Goal: Contribute content: Contribute content

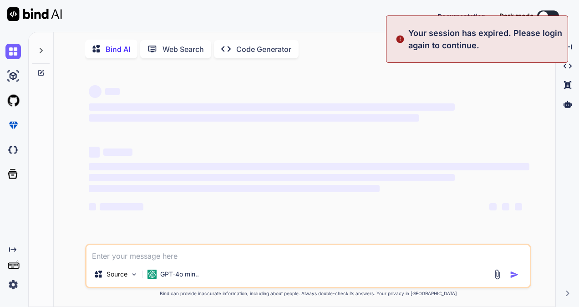
type textarea "x"
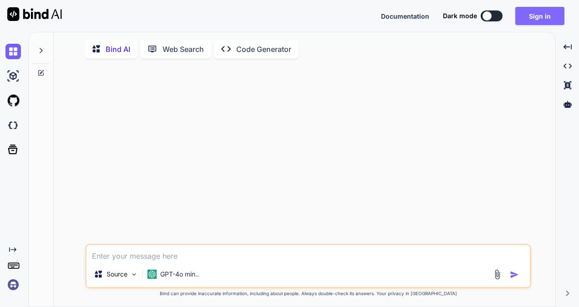
click at [554, 16] on button "Sign in" at bounding box center [539, 16] width 49 height 18
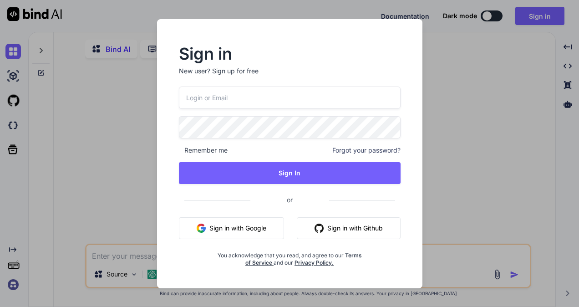
click at [246, 90] on input "email" at bounding box center [290, 97] width 222 height 22
type input "[EMAIL_ADDRESS][DOMAIN_NAME]"
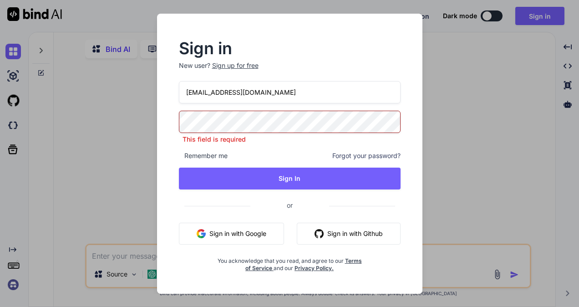
click at [208, 96] on input "[EMAIL_ADDRESS][DOMAIN_NAME]" at bounding box center [290, 92] width 222 height 22
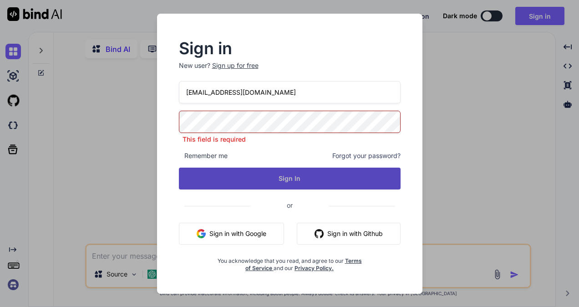
click at [277, 181] on button "Sign In" at bounding box center [290, 178] width 222 height 22
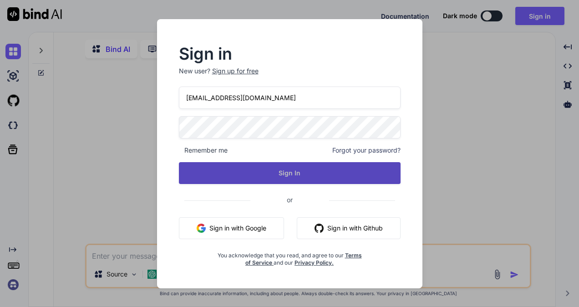
click at [259, 178] on button "Sign In" at bounding box center [290, 173] width 222 height 22
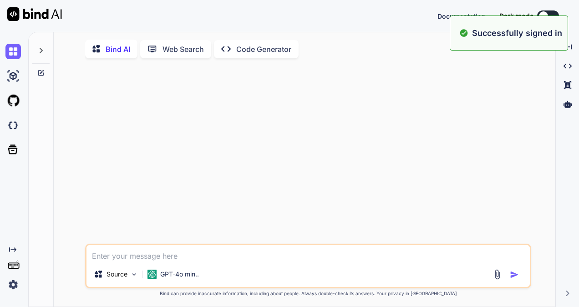
click at [295, 84] on div at bounding box center [309, 155] width 444 height 178
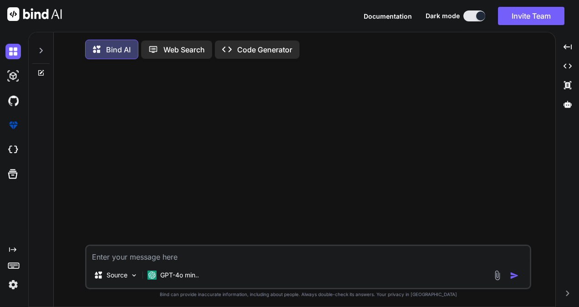
click at [45, 49] on div at bounding box center [40, 47] width 17 height 31
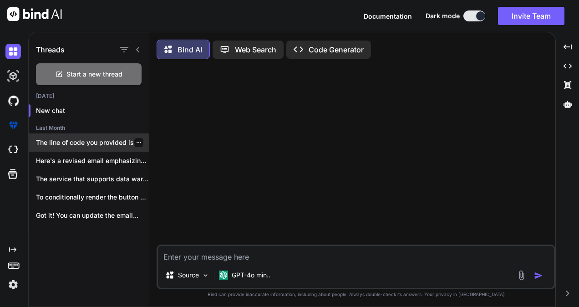
click at [104, 146] on p "The line of code you provided is..." at bounding box center [92, 142] width 113 height 9
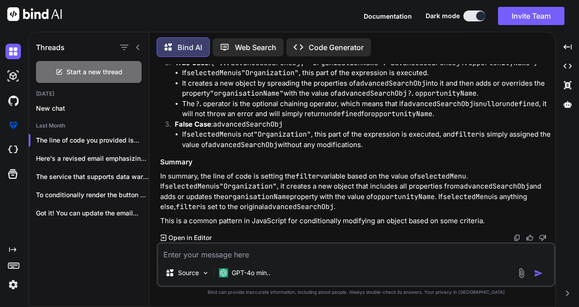
scroll to position [1662, 0]
drag, startPoint x: 214, startPoint y: 146, endPoint x: 244, endPoint y: 155, distance: 31.3
click at [244, 155] on div "The line of code you provided is a conditional expression that uses the ternary…" at bounding box center [356, 105] width 393 height 241
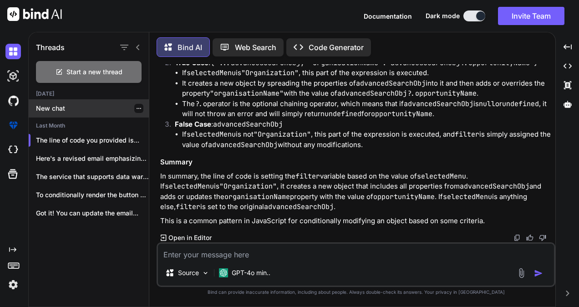
click at [70, 99] on div "New chat" at bounding box center [89, 108] width 120 height 18
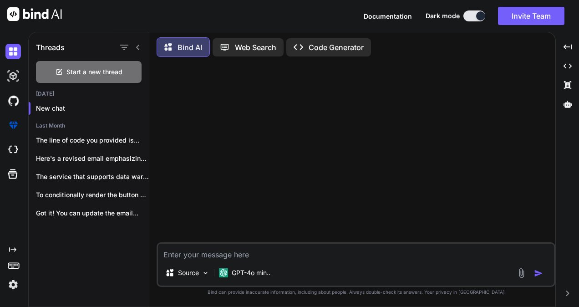
click at [300, 140] on div at bounding box center [356, 153] width 397 height 178
click at [269, 273] on p "GPT-4o min.." at bounding box center [251, 272] width 39 height 9
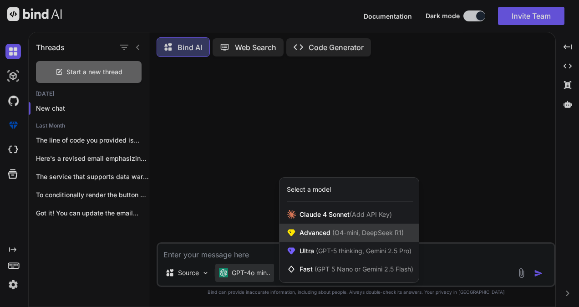
click at [320, 234] on span "Advanced (O4-mini, DeepSeek R1)" at bounding box center [351, 232] width 104 height 9
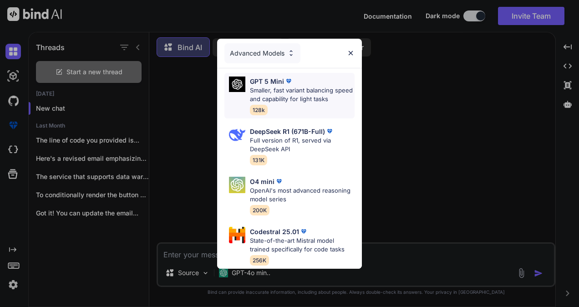
click at [295, 90] on p "Smaller, fast variant balancing speed and capability for light tasks" at bounding box center [302, 95] width 105 height 18
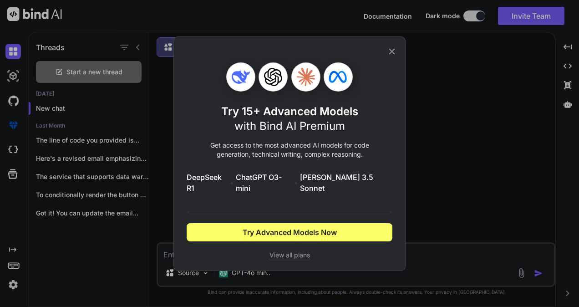
click at [391, 56] on icon at bounding box center [392, 51] width 10 height 10
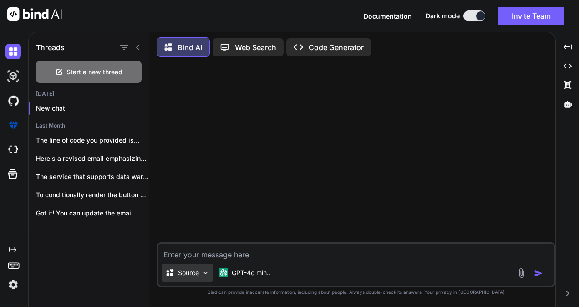
click at [204, 272] on img at bounding box center [206, 273] width 8 height 8
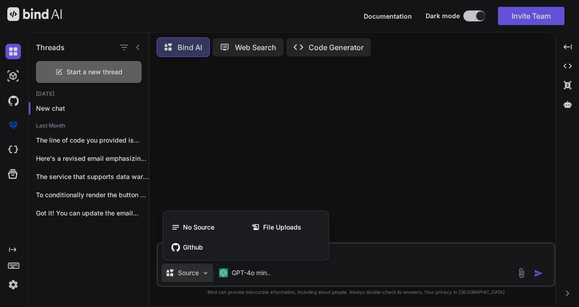
click at [319, 178] on div at bounding box center [289, 153] width 579 height 307
type textarea "x"
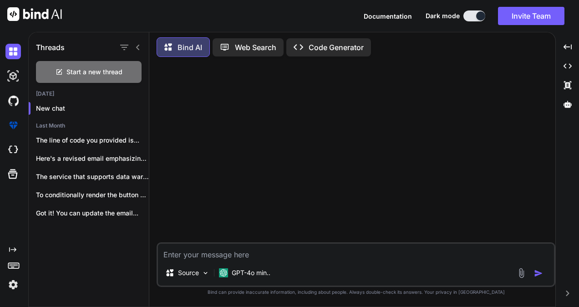
click at [207, 253] on textarea at bounding box center [356, 252] width 396 height 16
paste textarea "What Are AI Customer Service Agents?"
type textarea "What Are AI Customer Service Agents?"
type textarea "x"
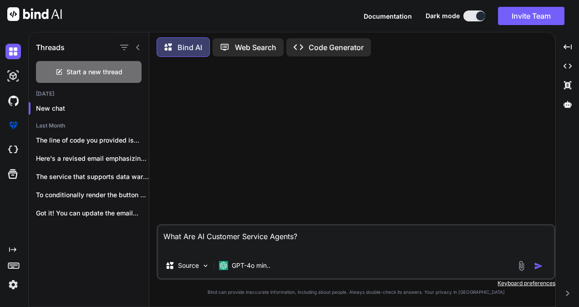
paste textarea "AI customer service agents are intelligent technology that can understand and r…"
type textarea "What Are AI Customer Service Agents? AI customer service agents are intelligent…"
type textarea "x"
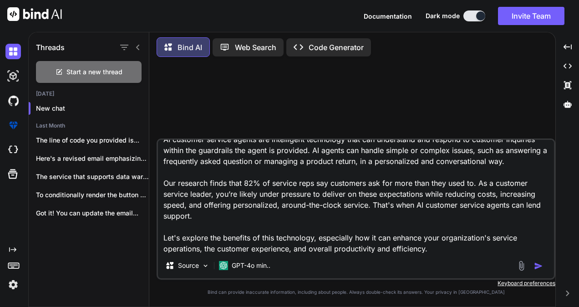
scroll to position [24, 0]
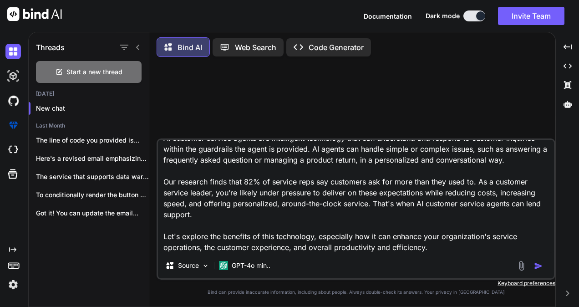
type textarea "What Are AI Customer Service Agents? AI customer service agents are intelligent…"
type textarea "x"
type textarea "What Are AI Customer Service Agents? AI customer service agents are intelligent…"
type textarea "x"
paste textarea "Lore ips DO sitametc adipisc elitse? DO eiusmodt incidid utlabo etd magnaal eni…"
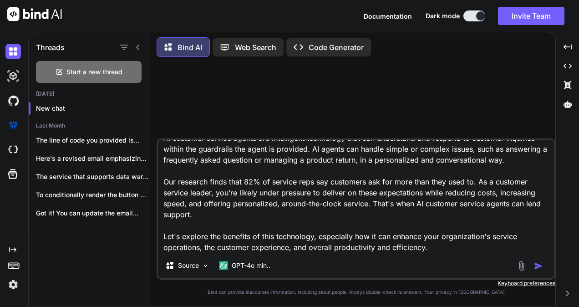
type textarea "Lore Ips DO Sitametc Adipisc Elitse? DO eiusmodt incidid utlabo etd magnaaliqua…"
type textarea "x"
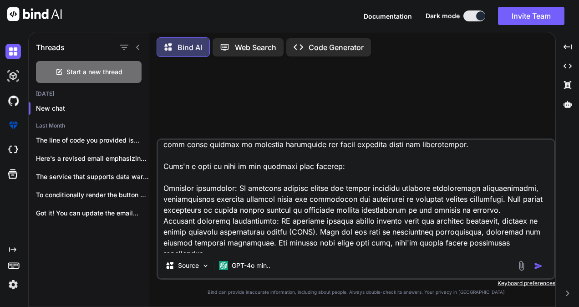
scroll to position [472, 0]
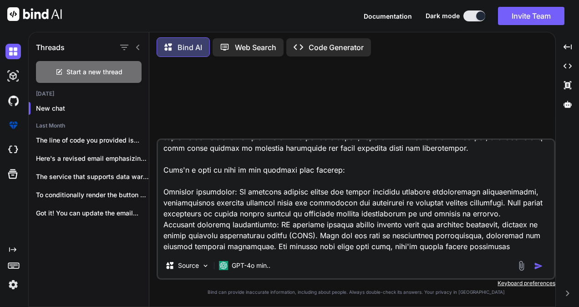
click at [375, 206] on textarea at bounding box center [356, 196] width 396 height 113
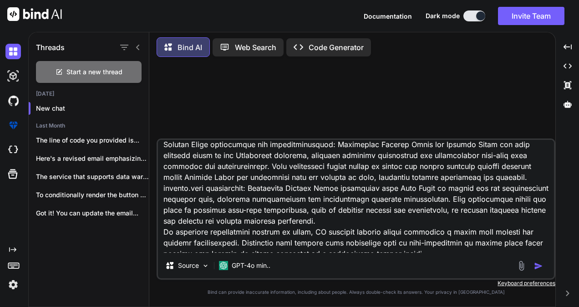
scroll to position [1007, 0]
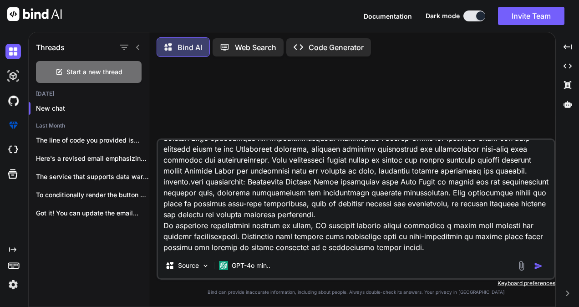
click at [429, 249] on textarea at bounding box center [356, 196] width 396 height 113
type textarea "Lore Ips DO Sitametc Adipisc Elitse? DO eiusmodt incidid utlabo etd magnaaliqua…"
click at [430, 246] on textarea at bounding box center [356, 196] width 396 height 113
type textarea "x"
type textarea "Lore Ips DO Sitametc Adipisc Elitse? DO eiusmodt incidid utlabo etd magnaaliqua…"
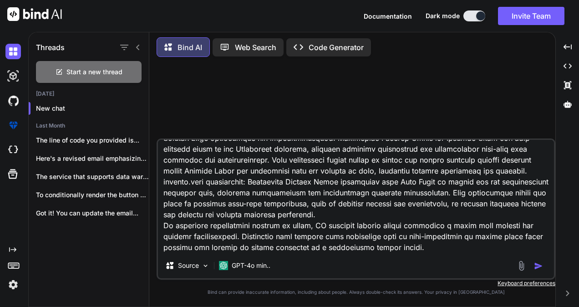
type textarea "x"
type textarea "Lore Ips DO Sitametc Adipisc Elitse? DO eiusmodt incidid utlabo etd magnaaliqua…"
type textarea "x"
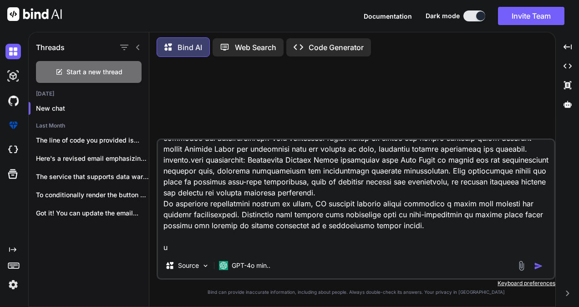
type textarea "Lore Ips DO Sitametc Adipisc Elitse? DO eiusmodt incidid utlabo etd magnaaliqua…"
type textarea "x"
type textarea "Lore Ips DO Sitametc Adipisc Elitse? DO eiusmodt incidid utlabo etd magnaaliqua…"
type textarea "x"
type textarea "Lore Ips DO Sitametc Adipisc Elitse? DO eiusmodt incidid utlabo etd magnaaliqua…"
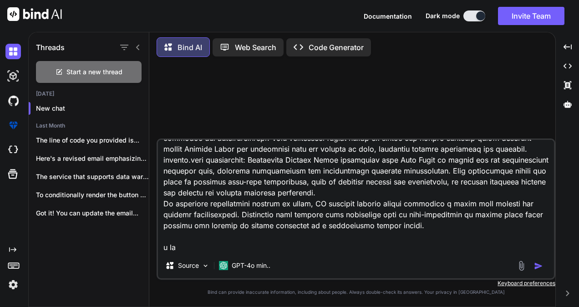
type textarea "x"
type textarea "Lore Ips DO Sitametc Adipisc Elitse? DO eiusmodt incidid utlabo etd magnaaliqua…"
type textarea "x"
type textarea "Lore Ips DO Sitametc Adipisc Elitse? DO eiusmodt incidid utlabo etd magnaaliqua…"
type textarea "x"
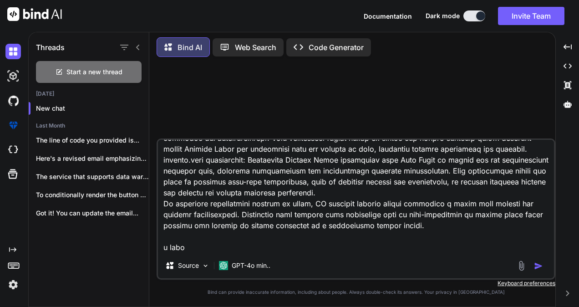
type textarea "Lore Ips DO Sitametc Adipisc Elitse? DO eiusmodt incidid utlabo etd magnaaliqua…"
type textarea "x"
type textarea "Lore Ips DO Sitametc Adipisc Elitse? DO eiusmodt incidid utlabo etd magnaaliqua…"
type textarea "x"
type textarea "Lore Ips DO Sitametc Adipisc Elitse? DO eiusmodt incidid utlabo etd magnaaliqua…"
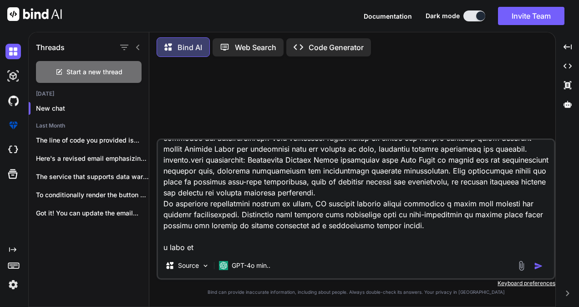
type textarea "x"
type textarea "Lore Ips DO Sitametc Adipisc Elitse? DO eiusmodt incidid utlabo etd magnaaliqua…"
type textarea "x"
type textarea "Lore Ips DO Sitametc Adipisc Elitse? DO eiusmodt incidid utlabo etd magnaaliqua…"
type textarea "x"
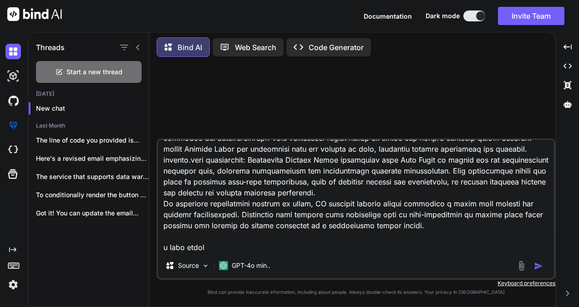
type textarea "Lore Ips DO Sitametc Adipisc Elitse? DO eiusmodt incidid utlabo etd magnaaliqua…"
type textarea "x"
type textarea "Lore Ips DO Sitametc Adipisc Elitse? DO eiusmodt incidid utlabo etd magnaaliqua…"
type textarea "x"
type textarea "Lore Ips DO Sitametc Adipisc Elitse? DO eiusmodt incidid utlabo etd magnaaliqua…"
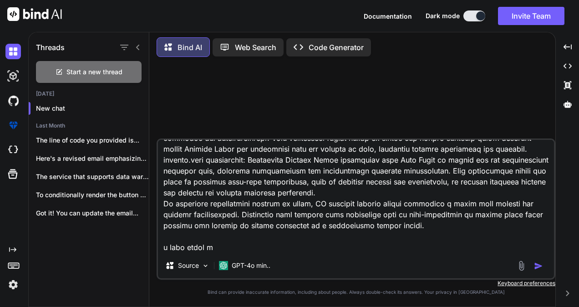
type textarea "x"
type textarea "Lore Ips DO Sitametc Adipisc Elitse? DO eiusmodt incidid utlabo etd magnaaliqua…"
type textarea "x"
type textarea "Lore Ips DO Sitametc Adipisc Elitse? DO eiusmodt incidid utlabo etd magnaaliqua…"
type textarea "x"
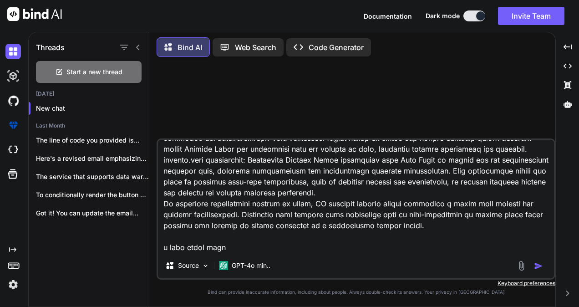
type textarea "Lore Ips DO Sitametc Adipisc Elitse? DO eiusmodt incidid utlabo etd magnaaliqua…"
type textarea "x"
type textarea "Lore Ips DO Sitametc Adipisc Elitse? DO eiusmodt incidid utlabo etd magnaaliqua…"
type textarea "x"
type textarea "Lore Ips DO Sitametc Adipisc Elitse? DO eiusmodt incidid utlabo etd magnaaliqua…"
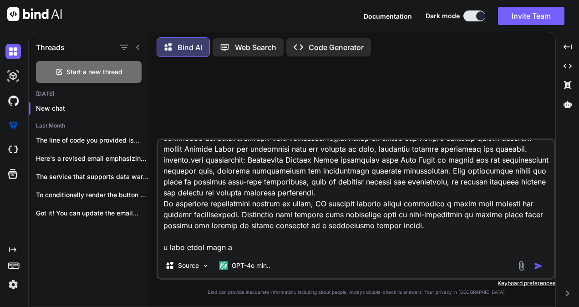
type textarea "x"
type textarea "Lore Ips DO Sitametc Adipisc Elitse? DO eiusmodt incidid utlabo etd magnaaliqua…"
type textarea "x"
type textarea "Lore Ips DO Sitametc Adipisc Elitse? DO eiusmodt incidid utlabo etd magnaaliqua…"
type textarea "x"
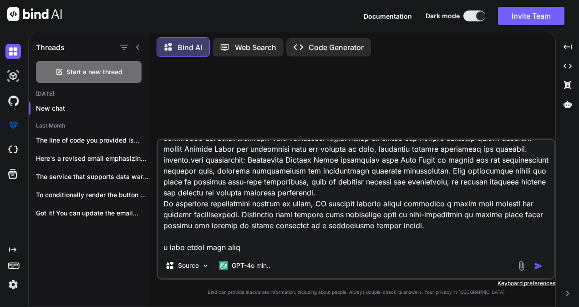
type textarea "Lore Ips DO Sitametc Adipisc Elitse? DO eiusmodt incidid utlabo etd magnaaliqua…"
type textarea "x"
type textarea "Lore Ips DO Sitametc Adipisc Elitse? DO eiusmodt incidid utlabo etd magnaaliqua…"
type textarea "x"
type textarea "Lore Ips DO Sitametc Adipisc Elitse? DO eiusmodt incidid utlabo etd magnaaliqua…"
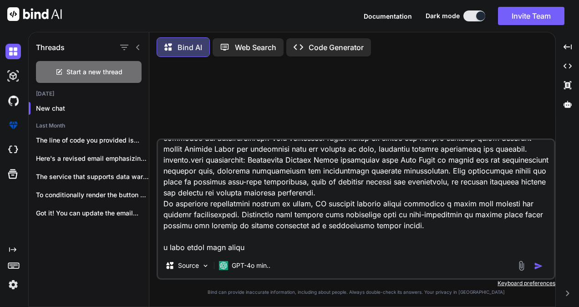
type textarea "x"
type textarea "Lore Ips DO Sitametc Adipisc Elitse? DO eiusmodt incidid utlabo etd magnaaliqua…"
type textarea "x"
type textarea "Lore Ips DO Sitametc Adipisc Elitse? DO eiusmodt incidid utlabo etd magnaaliqua…"
type textarea "x"
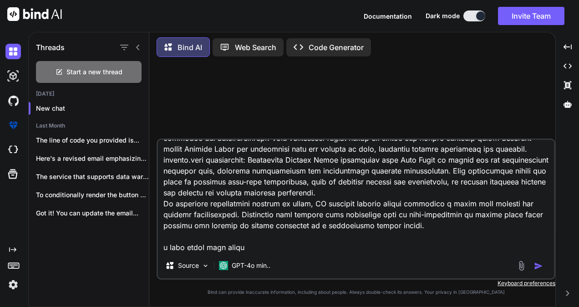
type textarea "Lore Ips DO Sitametc Adipisc Elitse? DO eiusmodt incidid utlabo etd magnaaliqua…"
type textarea "x"
type textarea "Lore Ips DO Sitametc Adipisc Elitse? DO eiusmodt incidid utlabo etd magnaaliqua…"
type textarea "x"
type textarea "Lore Ips DO Sitametc Adipisc Elitse? DO eiusmodt incidid utlabo etd magnaaliqua…"
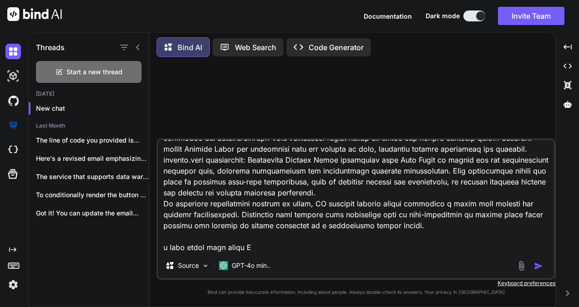
type textarea "x"
type textarea "Lore Ips DO Sitametc Adipisc Elitse? DO eiusmodt incidid utlabo etd magnaaliqua…"
type textarea "x"
type textarea "Lore Ips DO Sitametc Adipisc Elitse? DO eiusmodt incidid utlabo etd magnaaliqua…"
type textarea "x"
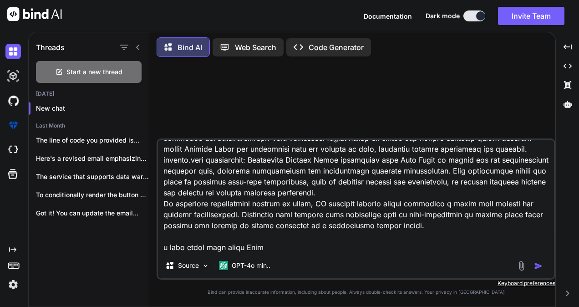
type textarea "Lore Ips DO Sitametc Adipisc Elitse? DO eiusmodt incidid utlabo etd magnaaliqua…"
type textarea "x"
type textarea "Lore Ips DO Sitametc Adipisc Elitse? DO eiusmodt incidid utlabo etd magnaaliqua…"
type textarea "x"
type textarea "Lore Ips DO Sitametc Adipisc Elitse? DO eiusmodt incidid utlabo etd magnaaliqua…"
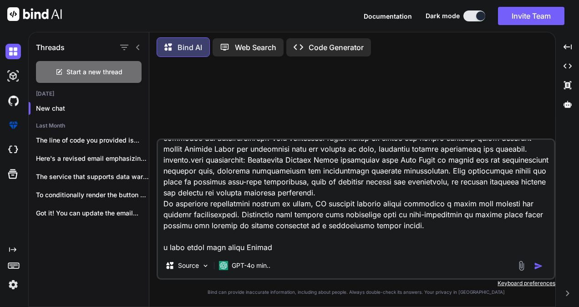
type textarea "x"
type textarea "Lore Ips DO Sitametc Adipisc Elitse? DO eiusmodt incidid utlabo etd magnaaliqua…"
type textarea "x"
type textarea "Lore Ips DO Sitametc Adipisc Elitse? DO eiusmodt incidid utlabo etd magnaaliqua…"
type textarea "x"
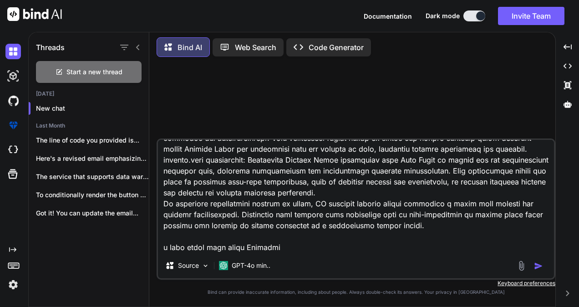
type textarea "Lore Ips DO Sitametc Adipisc Elitse? DO eiusmodt incidid utlabo etd magnaaliqua…"
type textarea "x"
type textarea "Lore Ips DO Sitametc Adipisc Elitse? DO eiusmodt incidid utlabo etd magnaaliqua…"
type textarea "x"
type textarea "Lore Ips DO Sitametc Adipisc Elitse? DO eiusmodt incidid utlabo etd magnaaliqua…"
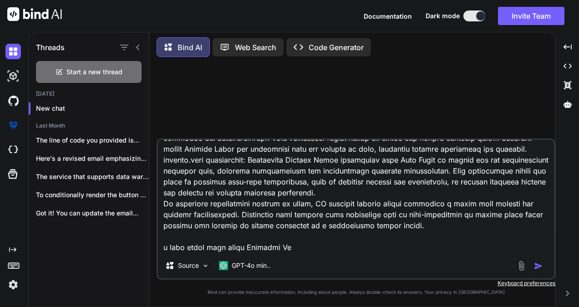
type textarea "x"
type textarea "Lore Ips DO Sitametc Adipisc Elitse? DO eiusmodt incidid utlabo etd magnaaliqua…"
type textarea "x"
type textarea "Lore Ips DO Sitametc Adipisc Elitse? DO eiusmodt incidid utlabo etd magnaaliqua…"
type textarea "x"
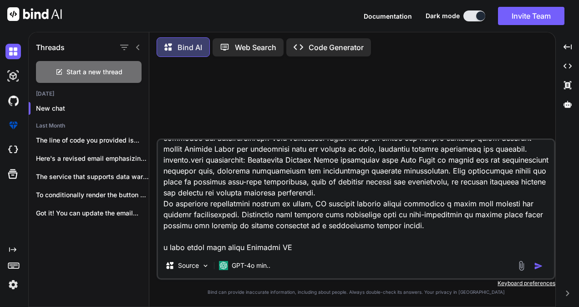
type textarea "Lore Ips DO Sitametc Adipisc Elitse? DO eiusmodt incidid utlabo etd magnaaliqua…"
type textarea "x"
type textarea "Lore Ips DO Sitametc Adipisc Elitse? DO eiusmodt incidid utlabo etd magnaaliqua…"
type textarea "x"
type textarea "Lore Ips DO Sitametc Adipisc Elitse? DO eiusmodt incidid utlabo etd magnaaliqua…"
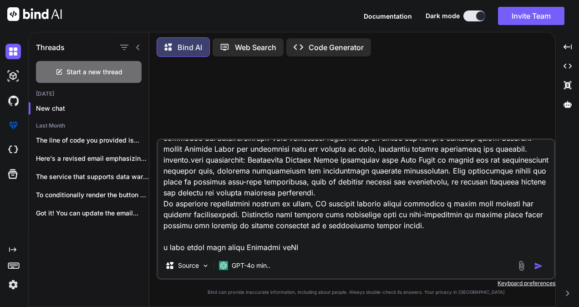
type textarea "x"
type textarea "Lore Ips DO Sitametc Adipisc Elitse? DO eiusmodt incidid utlabo etd magnaaliqua…"
type textarea "x"
type textarea "Lore Ips DO Sitametc Adipisc Elitse? DO eiusmodt incidid utlabo etd magnaaliqua…"
type textarea "x"
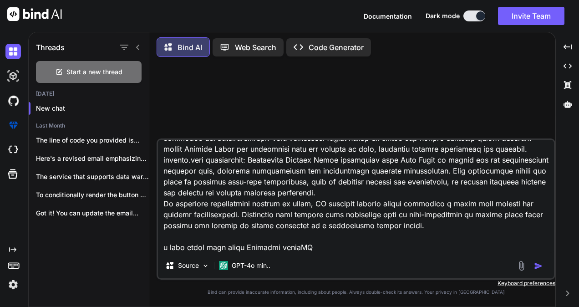
type textarea "Lore Ips DO Sitametc Adipisc Elitse? DO eiusmodt incidid utlabo etd magnaaliqua…"
type textarea "x"
type textarea "Lore Ips DO Sitametc Adipisc Elitse? DO eiusmodt incidid utlabo etd magnaaliqua…"
type textarea "x"
type textarea "Lore Ips DO Sitametc Adipisc Elitse? DO eiusmodt incidid utlabo etd magnaaliqua…"
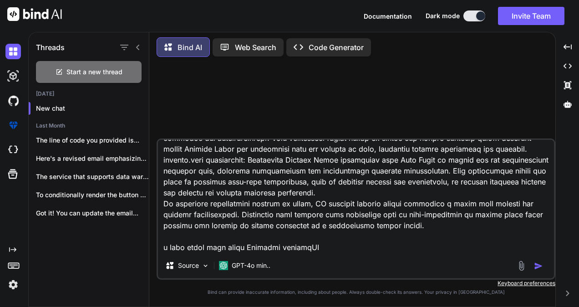
type textarea "x"
type textarea "Lore Ips DO Sitametc Adipisc Elitse? DO eiusmodt incidid utlabo etd magnaaliqua…"
type textarea "x"
type textarea "Lore Ips DO Sitametc Adipisc Elitse? DO eiusmodt incidid utlabo etd magnaaliqua…"
type textarea "x"
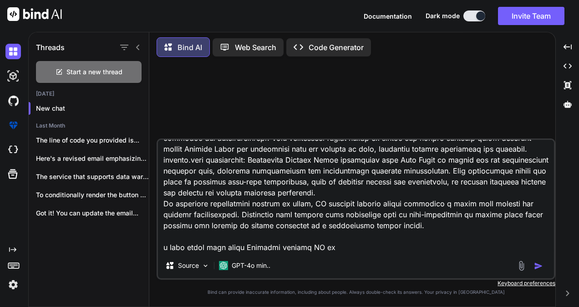
type textarea "Lore Ips DO Sitametc Adipisc Elitse? DO eiusmodt incidid utlabo etd magnaaliqua…"
type textarea "x"
type textarea "Lore Ips DO Sitametc Adipisc Elitse? DO eiusmodt incidid utlabo etd magnaaliqua…"
type textarea "x"
type textarea "Lore Ips DO Sitametc Adipisc Elitse? DO eiusmodt incidid utlabo etd magnaaliqua…"
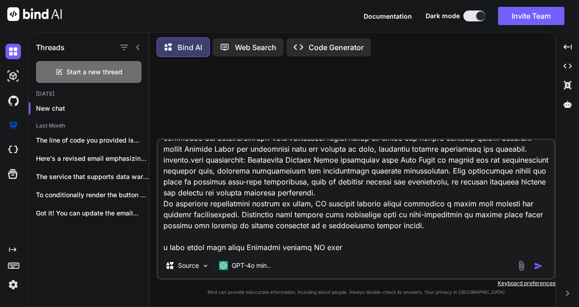
type textarea "x"
type textarea "Lore Ips DO Sitametc Adipisc Elitse? DO eiusmodt incidid utlabo etd magnaaliqua…"
type textarea "x"
type textarea "Lore Ips DO Sitametc Adipisc Elitse? DO eiusmodt incidid utlabo etd magnaaliqua…"
type textarea "x"
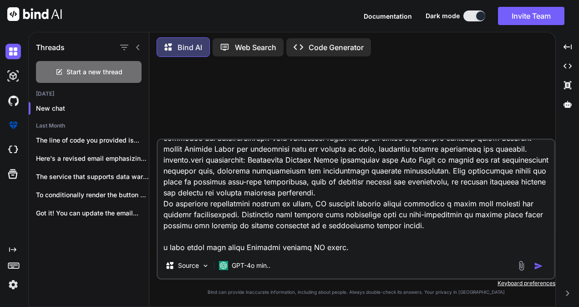
type textarea "Lore Ips DO Sitametc Adipisc Elitse? DO eiusmodt incidid utlabo etd magnaaliqua…"
type textarea "x"
type textarea "Lore Ips DO Sitametc Adipisc Elitse? DO eiusmodt incidid utlabo etd magnaaliqua…"
type textarea "x"
type textarea "Lore Ips DO Sitametc Adipisc Elitse? DO eiusmodt incidid utlabo etd magnaaliqua…"
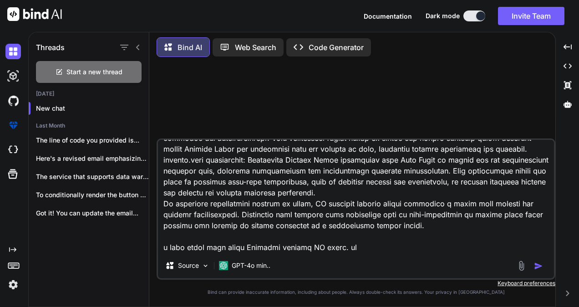
type textarea "x"
type textarea "Lore Ips DO Sitametc Adipisc Elitse? DO eiusmodt incidid utlabo etd magnaaliqua…"
type textarea "x"
type textarea "Lore Ips DO Sitametc Adipisc Elitse? DO eiusmodt incidid utlabo etd magnaaliqua…"
type textarea "x"
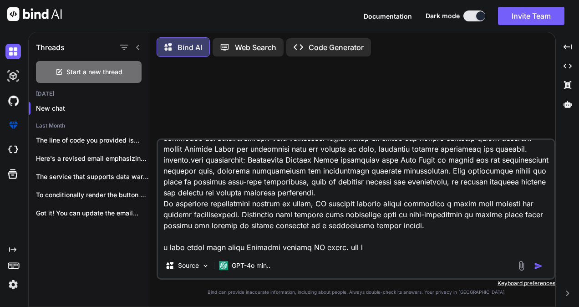
type textarea "Lore Ips DO Sitametc Adipisc Elitse? DO eiusmodt incidid utlabo etd magnaaliqua…"
type textarea "x"
type textarea "Lore Ips DO Sitametc Adipisc Elitse? DO eiusmodt incidid utlabo etd magnaaliqua…"
type textarea "x"
type textarea "Lore Ips DO Sitametc Adipisc Elitse? DO eiusmodt incidid utlabo etd magnaaliqua…"
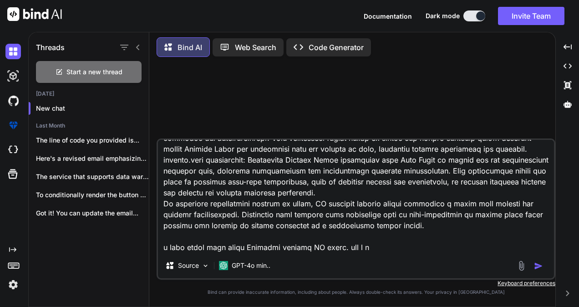
type textarea "x"
type textarea "Lore Ips DO Sitametc Adipisc Elitse? DO eiusmodt incidid utlabo etd magnaaliqua…"
type textarea "x"
type textarea "Lore Ips DO Sitametc Adipisc Elitse? DO eiusmodt incidid utlabo etd magnaaliqua…"
type textarea "x"
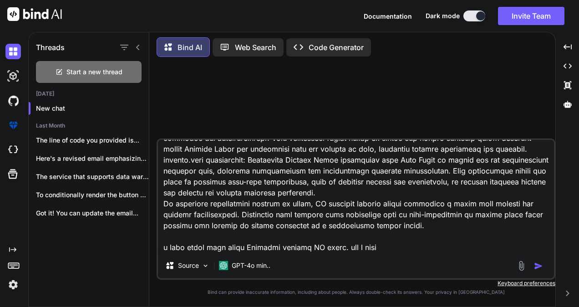
type textarea "Lore Ips DO Sitametc Adipisc Elitse? DO eiusmodt incidid utlabo etd magnaaliqua…"
type textarea "x"
type textarea "Lore Ips DO Sitametc Adipisc Elitse? DO eiusmodt incidid utlabo etd magnaaliqua…"
type textarea "x"
type textarea "Lore Ips DO Sitametc Adipisc Elitse? DO eiusmodt incidid utlabo etd magnaaliqua…"
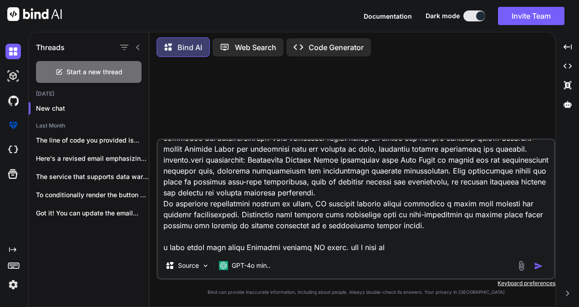
type textarea "x"
type textarea "Lore Ips DO Sitametc Adipisc Elitse? DO eiusmodt incidid utlabo etd magnaaliqua…"
type textarea "x"
type textarea "Lore Ips DO Sitametc Adipisc Elitse? DO eiusmodt incidid utlabo etd magnaaliqua…"
type textarea "x"
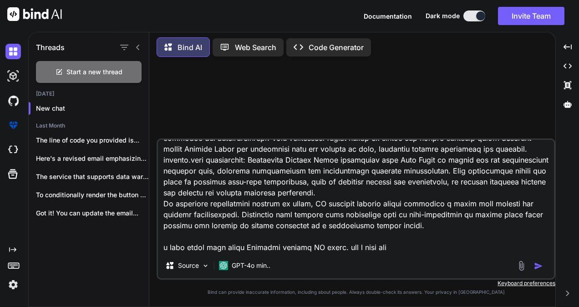
type textarea "Lore Ips DO Sitametc Adipisc Elitse? DO eiusmodt incidid utlabo etd magnaaliqua…"
type textarea "x"
type textarea "Lore Ips DO Sitametc Adipisc Elitse? DO eiusmodt incidid utlabo etd magnaaliqua…"
type textarea "x"
type textarea "Lore Ips DO Sitametc Adipisc Elitse? DO eiusmodt incidid utlabo etd magnaaliqua…"
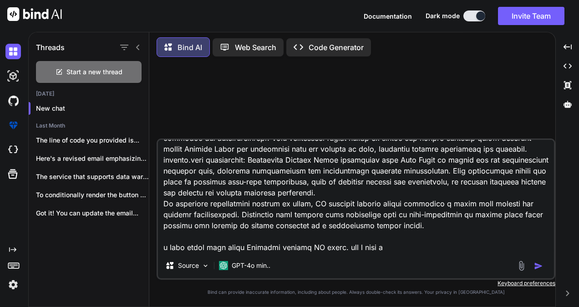
type textarea "x"
type textarea "Lore Ips DO Sitametc Adipisc Elitse? DO eiusmodt incidid utlabo etd magnaaliqua…"
type textarea "x"
type textarea "Lore Ips DO Sitametc Adipisc Elitse? DO eiusmodt incidid utlabo etd magnaaliqua…"
type textarea "x"
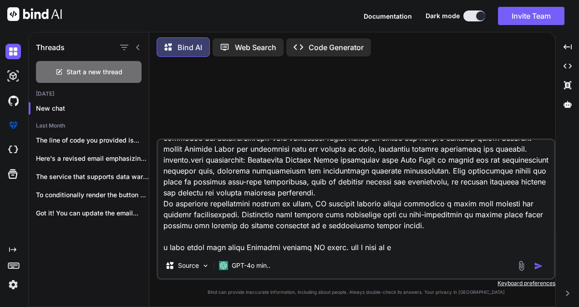
type textarea "Lore Ips DO Sitametc Adipisc Elitse? DO eiusmodt incidid utlabo etd magnaaliqua…"
type textarea "x"
type textarea "Lore Ips DO Sitametc Adipisc Elitse? DO eiusmodt incidid utlabo etd magnaaliqua…"
type textarea "x"
type textarea "Lore Ips DO Sitametc Adipisc Elitse? DO eiusmodt incidid utlabo etd magnaaliqua…"
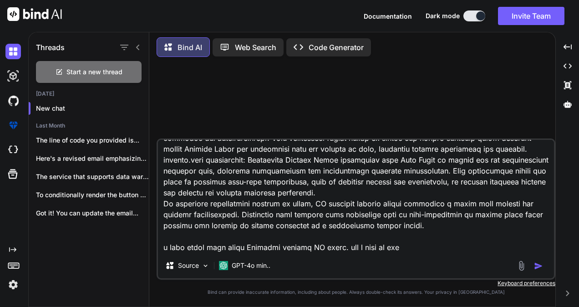
type textarea "x"
type textarea "Lore Ips DO Sitametc Adipisc Elitse? DO eiusmodt incidid utlabo etd magnaaliqua…"
type textarea "x"
type textarea "Lore Ips DO Sitametc Adipisc Elitse? DO eiusmodt incidid utlabo etd magnaaliqua…"
type textarea "x"
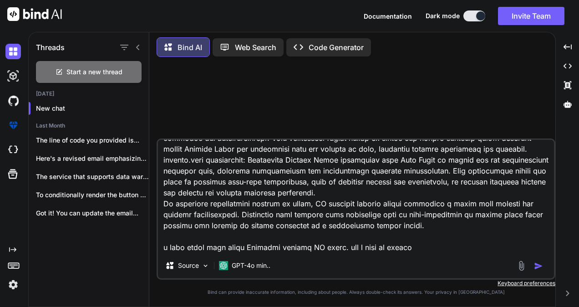
type textarea "Lore Ips DO Sitametc Adipisc Elitse? DO eiusmodt incidid utlabo etd magnaaliqua…"
type textarea "x"
type textarea "Lore Ips DO Sitametc Adipisc Elitse? DO eiusmodt incidid utlabo etd magnaaliqua…"
type textarea "x"
type textarea "Lore Ips DO Sitametc Adipisc Elitse? DO eiusmodt incidid utlabo etd magnaaliqua…"
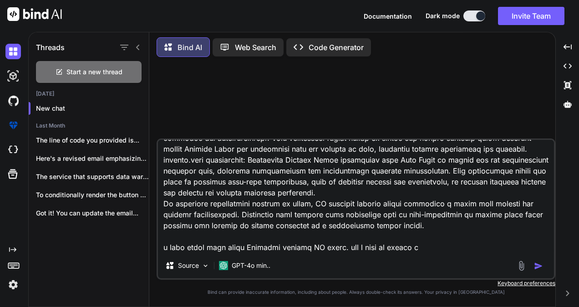
type textarea "x"
type textarea "Lore Ips DO Sitametc Adipisc Elitse? DO eiusmodt incidid utlabo etd magnaaliqua…"
type textarea "x"
type textarea "Lore Ips DO Sitametc Adipisc Elitse? DO eiusmodt incidid utlabo etd magnaaliqua…"
type textarea "x"
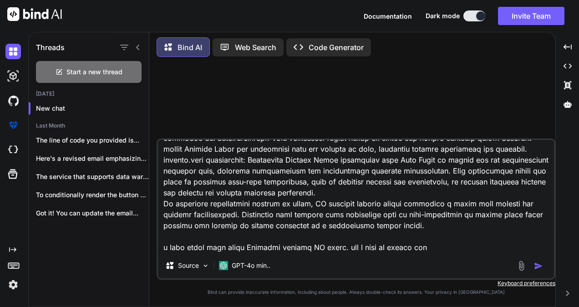
type textarea "Lore Ips DO Sitametc Adipisc Elitse? DO eiusmodt incidid utlabo etd magnaaliqua…"
type textarea "x"
type textarea "Lore Ips DO Sitametc Adipisc Elitse? DO eiusmodt incidid utlabo etd magnaaliqua…"
type textarea "x"
type textarea "Lore Ips DO Sitametc Adipisc Elitse? DO eiusmodt incidid utlabo etd magnaaliqua…"
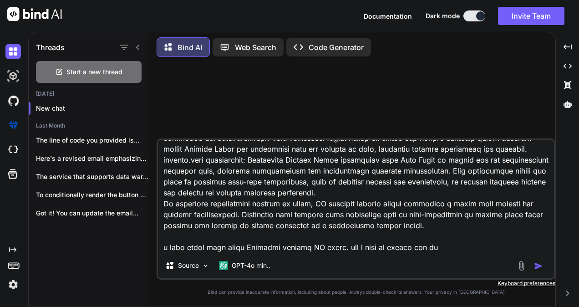
type textarea "x"
type textarea "Lore Ips DO Sitametc Adipisc Elitse? DO eiusmodt incidid utlabo etd magnaaliqua…"
type textarea "x"
type textarea "Lore Ips DO Sitametc Adipisc Elitse? DO eiusmodt incidid utlabo etd magnaaliqua…"
type textarea "x"
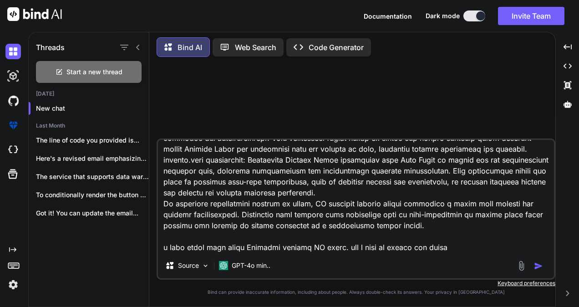
type textarea "Lore Ips DO Sitametc Adipisc Elitse? DO eiusmodt incidid utlabo etd magnaaliqua…"
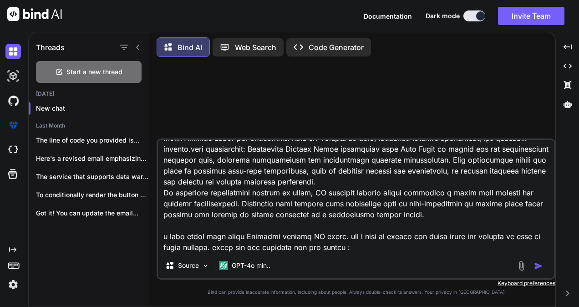
scroll to position [1050, 0]
click at [187, 251] on textarea at bounding box center [356, 196] width 396 height 113
paste textarea "Your idea title"
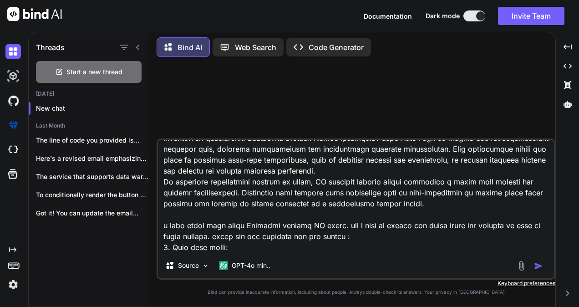
scroll to position [1060, 0]
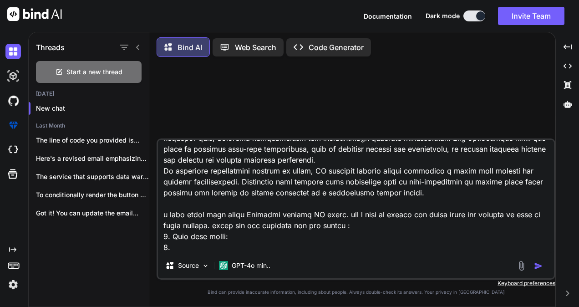
paste textarea "Brief summary of your Idea"
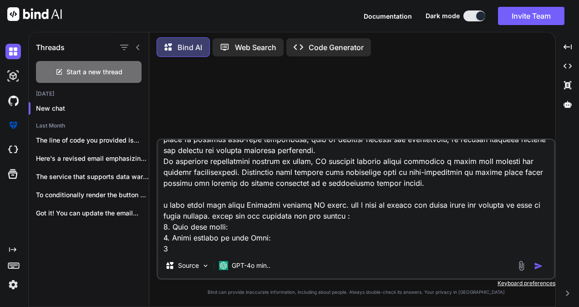
scroll to position [1071, 0]
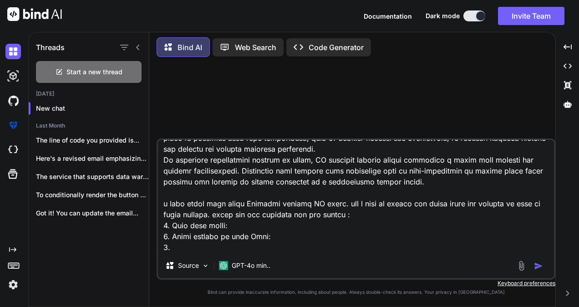
paste textarea "Challenge/Business opportunity being addressed and the ability to scale it acro…"
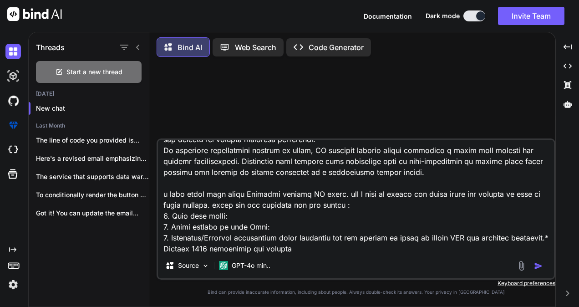
scroll to position [1093, 0]
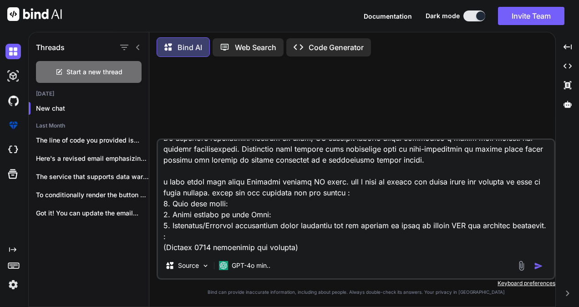
click at [165, 248] on textarea at bounding box center [356, 196] width 396 height 113
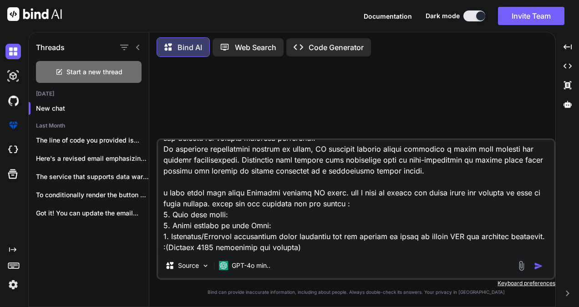
scroll to position [1083, 0]
click at [353, 244] on textarea at bounding box center [356, 196] width 396 height 113
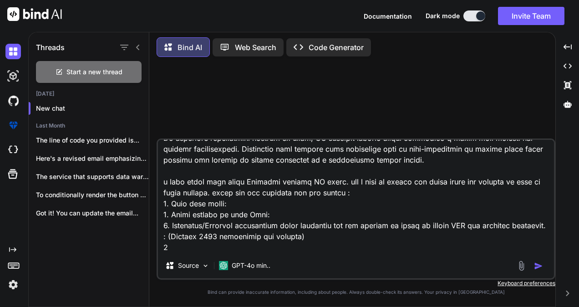
scroll to position [1093, 0]
paste textarea "Novelty of the idea, benefits and risks.* Maximum 2000 characters are allowed"
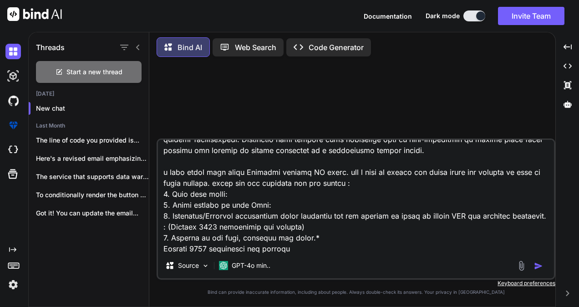
scroll to position [1104, 0]
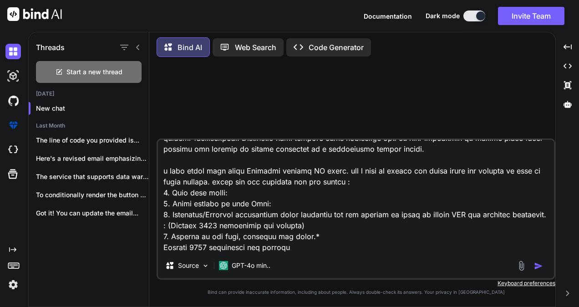
click at [162, 249] on textarea at bounding box center [356, 196] width 396 height 113
click at [312, 246] on textarea at bounding box center [356, 196] width 396 height 113
click at [162, 249] on textarea at bounding box center [356, 196] width 396 height 113
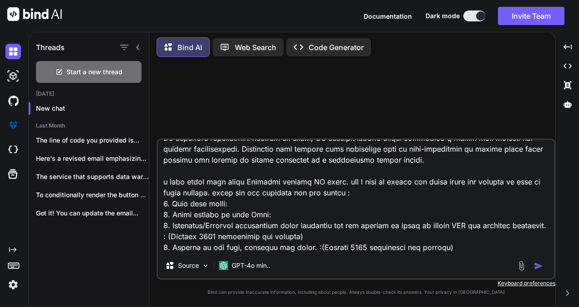
scroll to position [1094, 0]
click at [478, 249] on textarea at bounding box center [356, 196] width 396 height 113
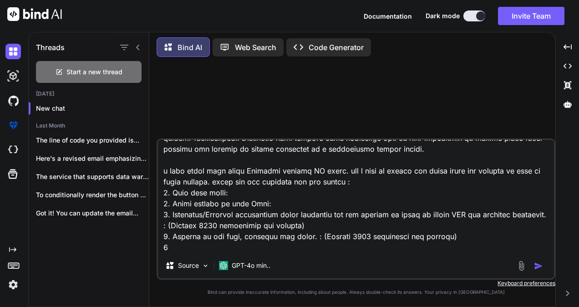
scroll to position [1104, 0]
paste textarea "Highlight adherence to Responsible AI principles such as Security, Fairness, Pr…"
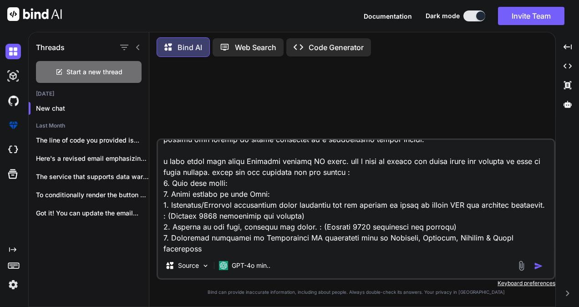
scroll to position [1105, 0]
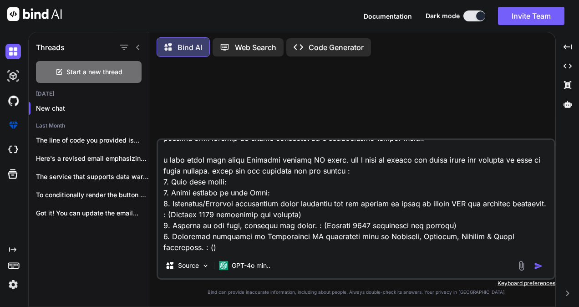
paste textarea "Maximum 2000 characters are allowed"
click at [341, 249] on textarea at bounding box center [356, 196] width 396 height 113
click at [210, 247] on textarea at bounding box center [356, 196] width 396 height 113
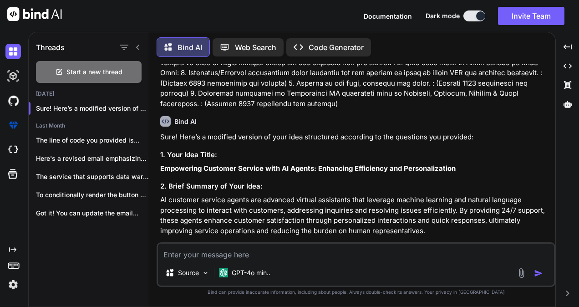
scroll to position [847, 0]
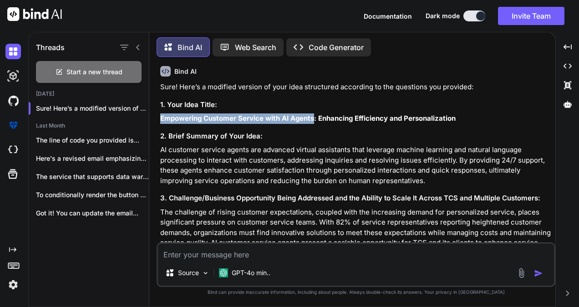
drag, startPoint x: 313, startPoint y: 109, endPoint x: 160, endPoint y: 108, distance: 153.4
click at [160, 114] on strong "Empowering Customer Service with AI Agents: Enhancing Efficiency and Personaliz…" at bounding box center [307, 118] width 295 height 9
copy strong "Empowering Customer Service with AI Agents"
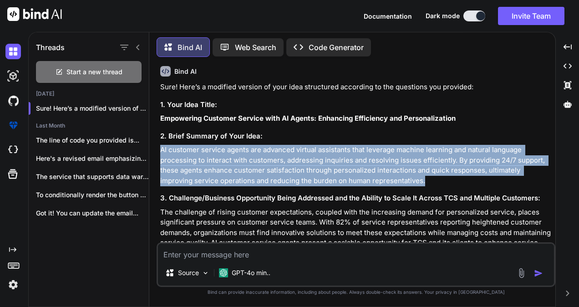
drag, startPoint x: 159, startPoint y: 137, endPoint x: 392, endPoint y: 168, distance: 234.6
click at [392, 168] on div "You Bind AI Sure! Here’s a modified version of your idea structured according t…" at bounding box center [356, 153] width 397 height 178
copy p "AI customer service agents are advanced virtual assistants that leverage machin…"
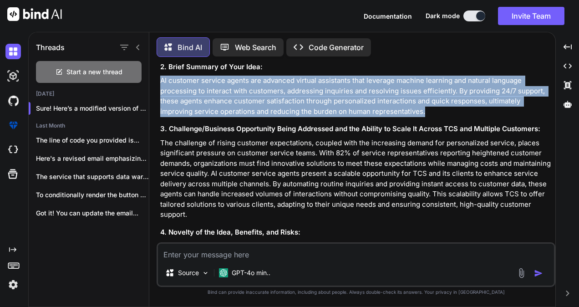
scroll to position [918, 0]
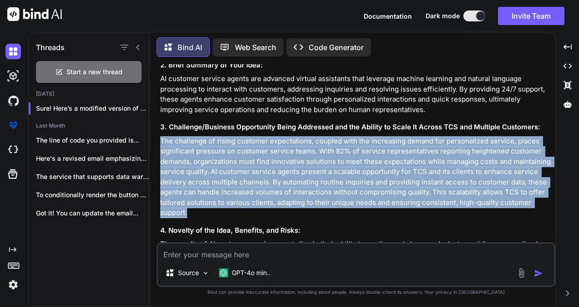
drag, startPoint x: 188, startPoint y: 202, endPoint x: 159, endPoint y: 130, distance: 77.2
click at [159, 130] on div "You Bind AI Sure! Here’s a modified version of your idea structured according t…" at bounding box center [356, 153] width 397 height 178
copy p "The challenge of rising customer expectations, coupled with the increasing dema…"
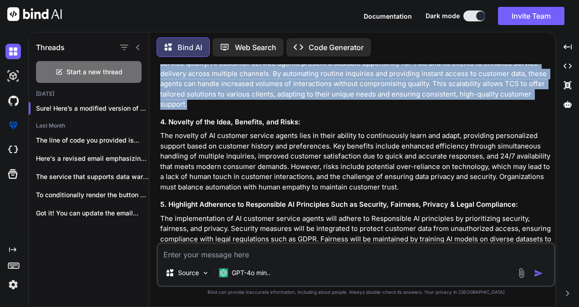
scroll to position [1027, 0]
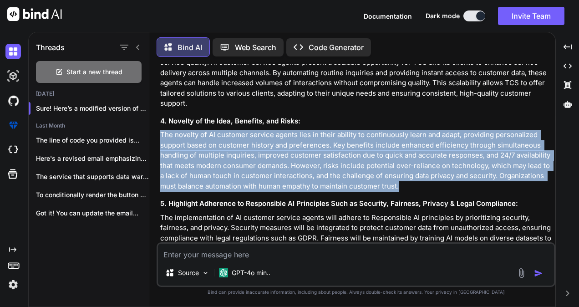
drag, startPoint x: 401, startPoint y: 176, endPoint x: 154, endPoint y: 124, distance: 252.9
click at [154, 124] on div "Bind AI Web Search Created with Pixso. Code Generator You Bind AI Sure! Here’s …" at bounding box center [352, 170] width 406 height 273
copy p "The novelty of AI customer service agents lies in their ability to continuously…"
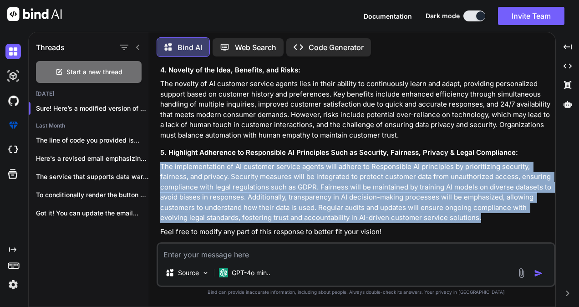
drag, startPoint x: 450, startPoint y: 206, endPoint x: 155, endPoint y: 153, distance: 299.6
click at [155, 153] on div "Bind AI Web Search Created with Pixso. Code Generator You Bind AI Sure! Here’s …" at bounding box center [352, 170] width 406 height 273
copy p "The implementation of AI customer service agents will adhere to Responsible AI …"
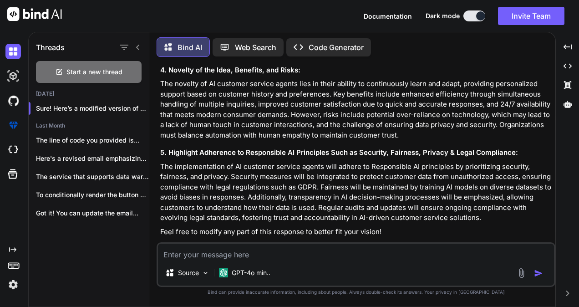
click at [179, 258] on textarea at bounding box center [356, 252] width 396 height 16
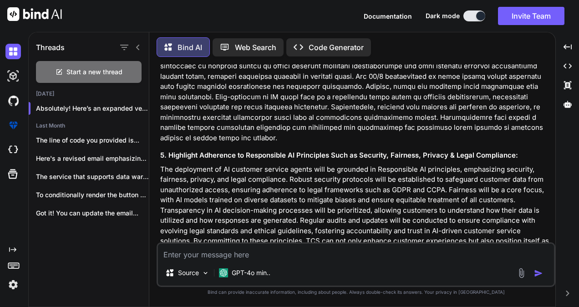
scroll to position [1638, 0]
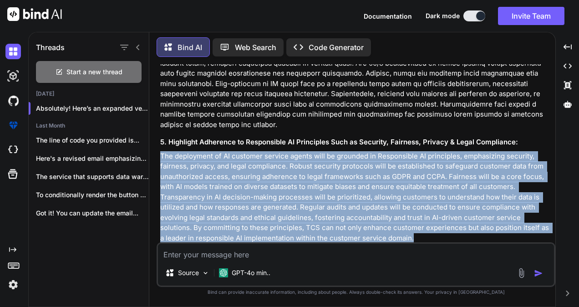
drag, startPoint x: 377, startPoint y: 207, endPoint x: 154, endPoint y: 123, distance: 238.2
click at [154, 123] on div "Bind AI Web Search Created with Pixso. Code Generator You Bind AI Sure! Here’s …" at bounding box center [352, 170] width 406 height 273
copy p "The deployment of AI customer service agents will be grounded in Responsible AI…"
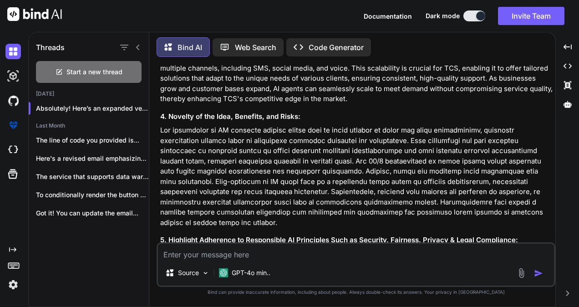
scroll to position [1540, 0]
click at [242, 140] on p at bounding box center [356, 177] width 393 height 102
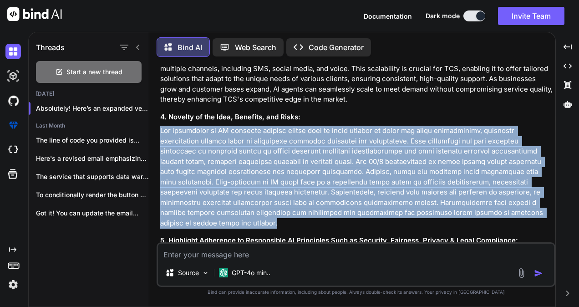
drag, startPoint x: 491, startPoint y: 195, endPoint x: 158, endPoint y: 108, distance: 343.4
click at [158, 108] on div "You Bind AI Sure! Here’s a modified version of your idea structured according t…" at bounding box center [356, 153] width 397 height 178
copy p "The innovation of AI customer service agents lies in their ability to learn and…"
click at [322, 126] on p at bounding box center [356, 177] width 393 height 102
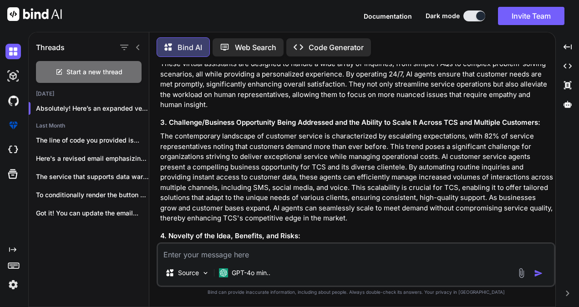
scroll to position [1412, 0]
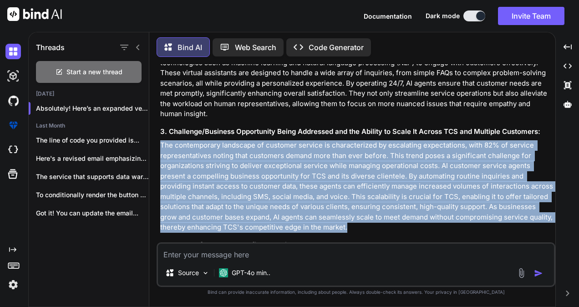
drag, startPoint x: 321, startPoint y: 207, endPoint x: 156, endPoint y: 126, distance: 183.6
click at [157, 126] on div "You Bind AI Sure! Here’s a modified version of your idea structured according t…" at bounding box center [356, 185] width 399 height 242
copy p "The contemporary landscape of customer service is characterized by escalating e…"
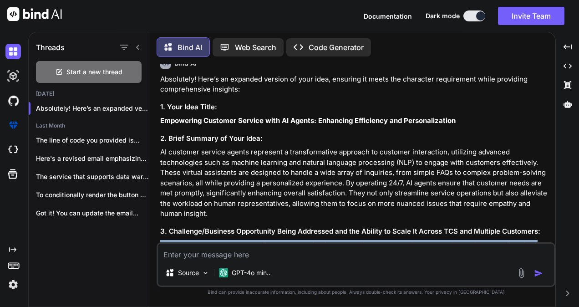
scroll to position [1307, 0]
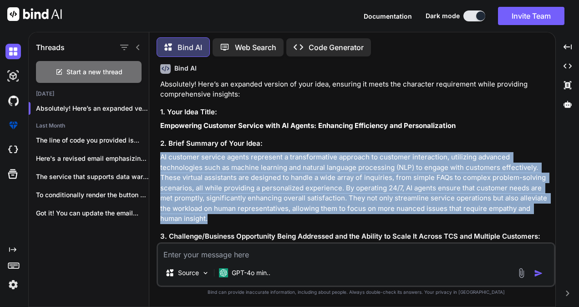
drag, startPoint x: 525, startPoint y: 196, endPoint x: 157, endPoint y: 146, distance: 371.7
click at [157, 146] on div "You Bind AI Sure! Here’s a modified version of your idea structured according t…" at bounding box center [356, 185] width 399 height 242
copy p "AI customer service agents represent a transformative approach to customer inte…"
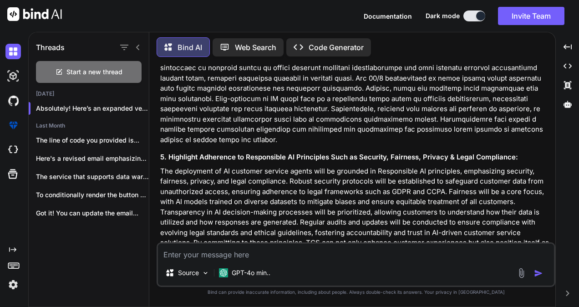
scroll to position [1638, 0]
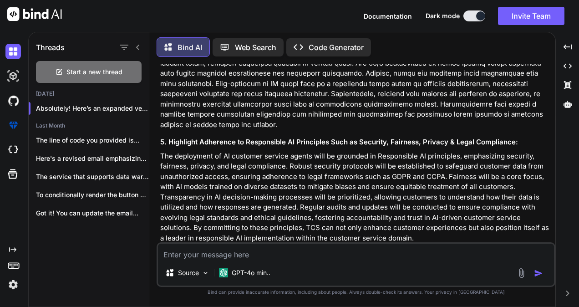
click at [216, 249] on textarea at bounding box center [356, 252] width 396 height 16
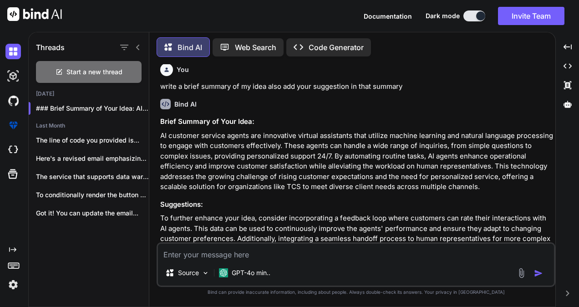
scroll to position [1869, 0]
